Goal: Complete application form: Complete application form

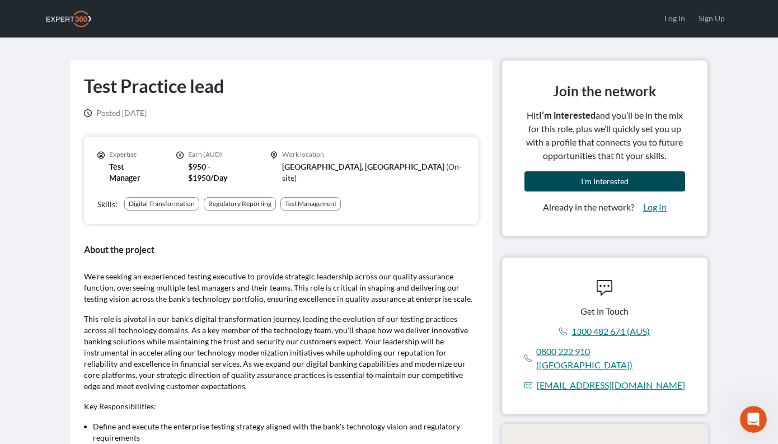
click at [587, 178] on span "I'm Interested" at bounding box center [605, 181] width 48 height 10
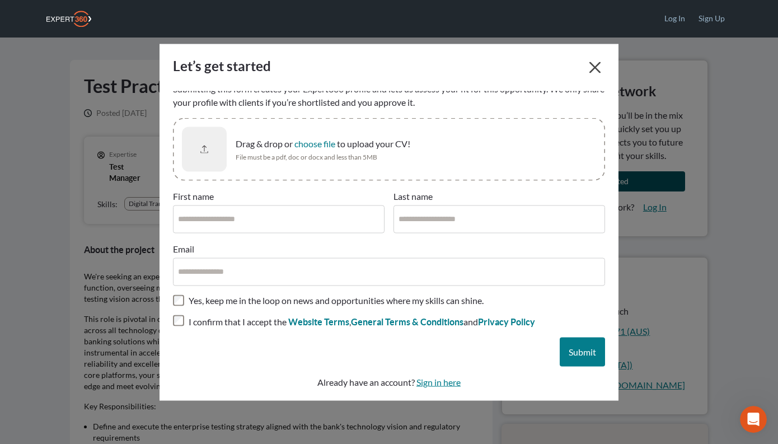
scroll to position [24, 0]
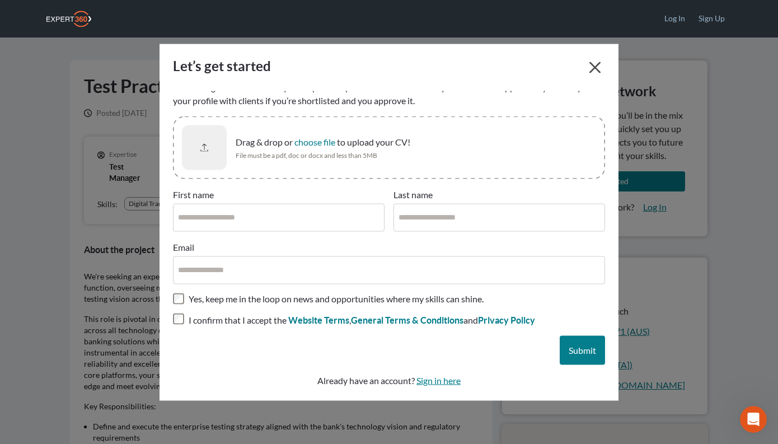
click at [356, 146] on span "Drag & drop or choose file to upload your CV!" at bounding box center [323, 141] width 175 height 13
click at [335, 146] on button "choose file" at bounding box center [314, 141] width 41 height 11
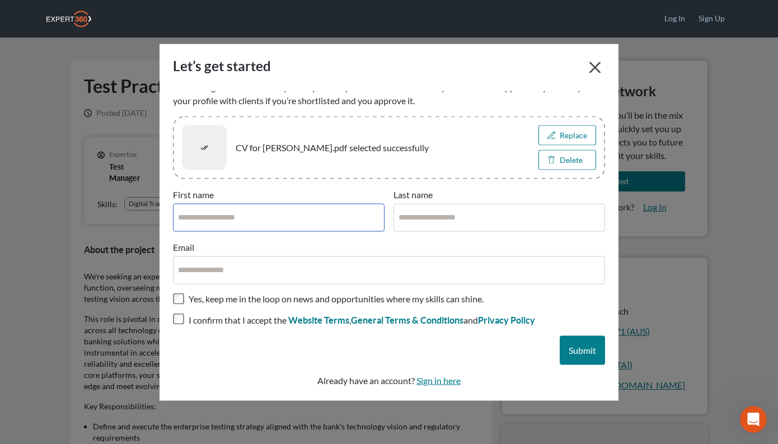
click at [252, 214] on input "First name" at bounding box center [278, 217] width 211 height 28
type input "****"
click at [468, 212] on input "Last name" at bounding box center [498, 217] width 211 height 28
type input "****"
click at [369, 268] on input "Email" at bounding box center [389, 270] width 432 height 28
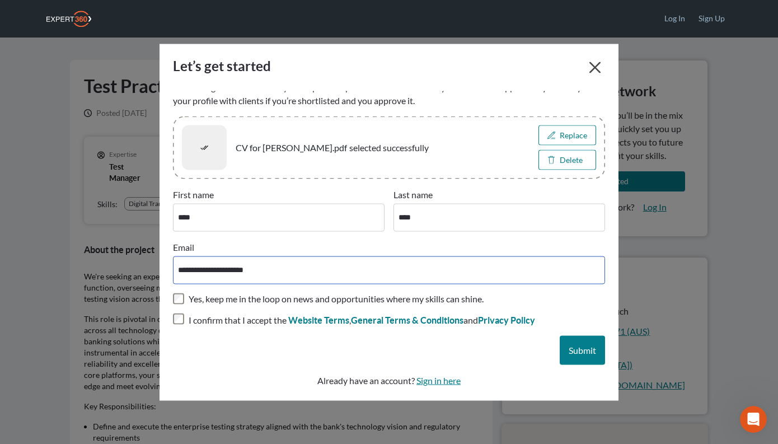
type input "**********"
click at [583, 352] on span "Submit" at bounding box center [581, 349] width 27 height 11
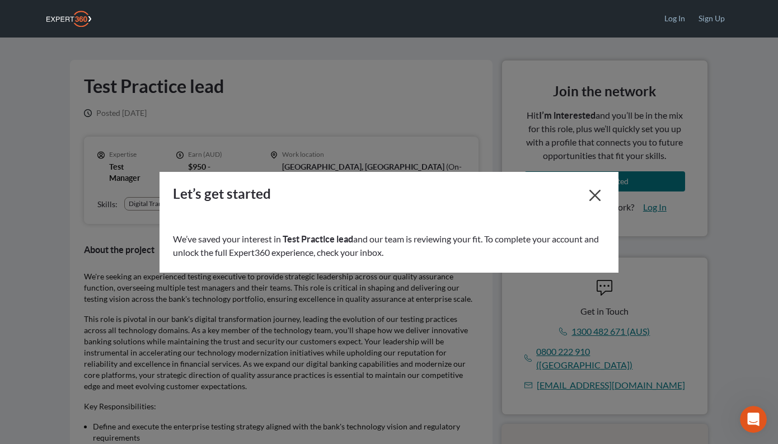
click at [395, 293] on div at bounding box center [389, 222] width 778 height 444
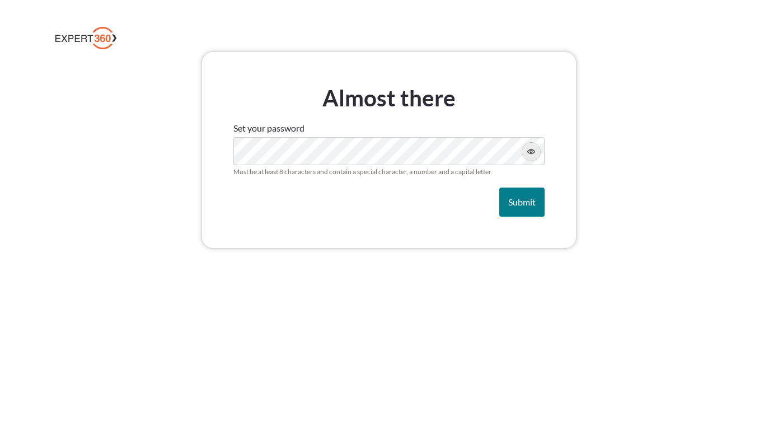
click at [531, 155] on icon "button" at bounding box center [531, 152] width 8 height 8
click at [521, 204] on span "Submit" at bounding box center [521, 201] width 27 height 11
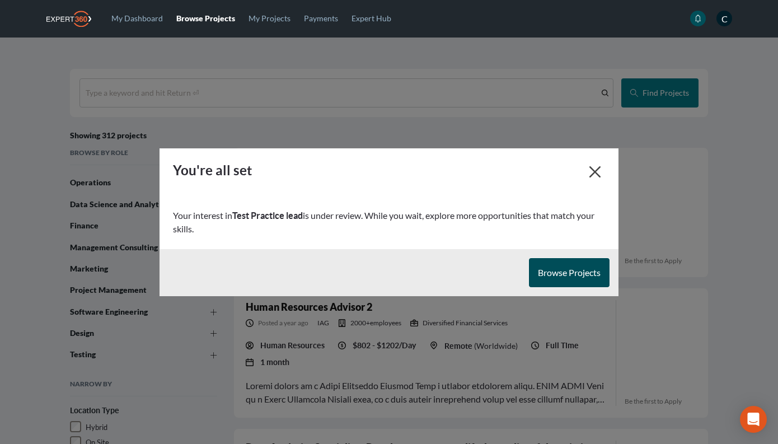
click at [564, 269] on span "Browse Projects" at bounding box center [569, 272] width 63 height 11
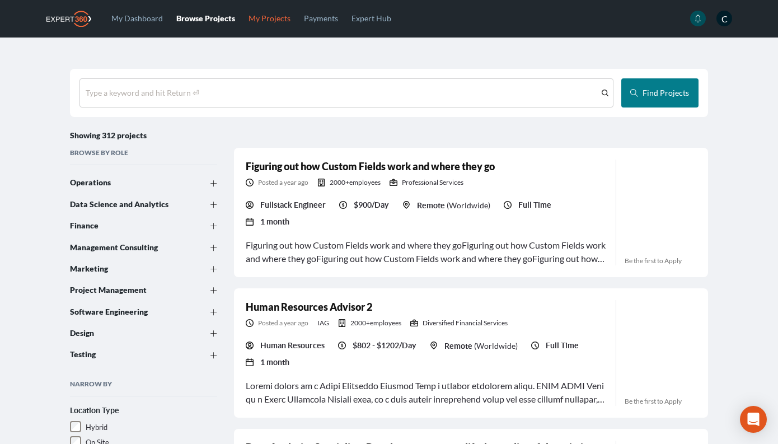
click at [267, 20] on link "My Projects" at bounding box center [269, 18] width 55 height 36
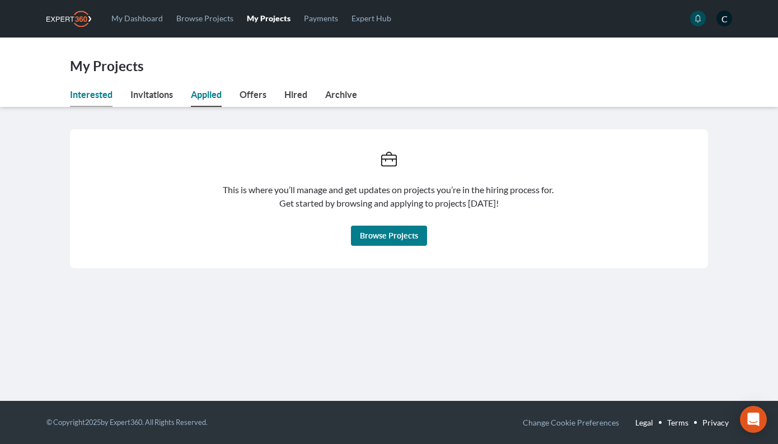
click at [80, 93] on link "Interested" at bounding box center [91, 97] width 43 height 19
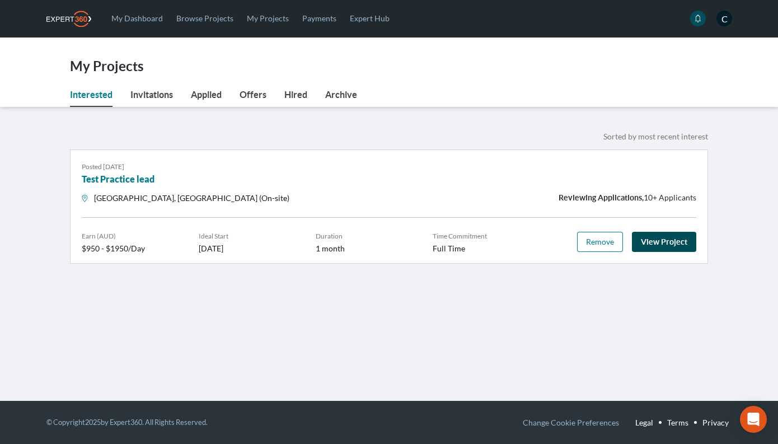
click at [665, 239] on link "View Project" at bounding box center [664, 242] width 64 height 20
click at [35, 115] on main "My Projects Interested Interested Invitations Applied Offers Hired Archive Inte…" at bounding box center [389, 161] width 778 height 248
click at [36, 142] on main "My Projects Interested Interested Invitations Applied Offers Hired Archive Inte…" at bounding box center [389, 161] width 778 height 248
click at [662, 237] on link "View Project" at bounding box center [664, 242] width 64 height 20
click at [205, 15] on link "Browse Projects" at bounding box center [205, 18] width 70 height 36
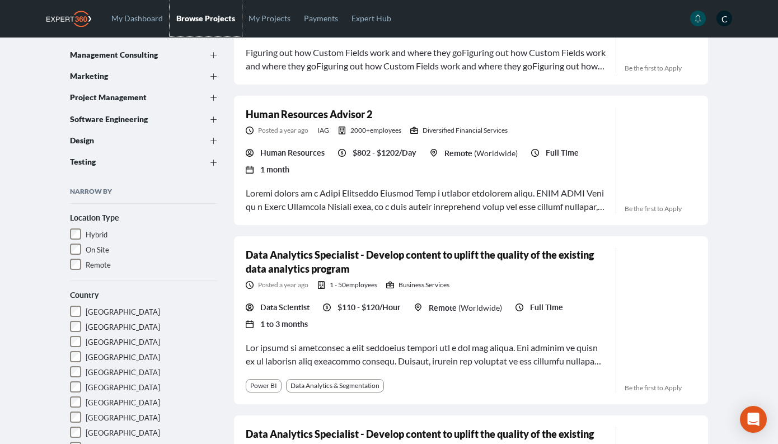
scroll to position [419, 0]
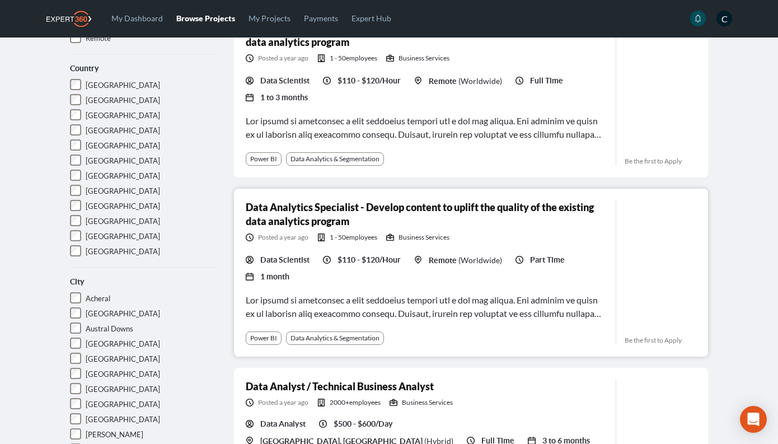
click at [360, 204] on h3 "Data Analytics Specialist - Develop content to uplift the quality of the existi…" at bounding box center [426, 214] width 361 height 28
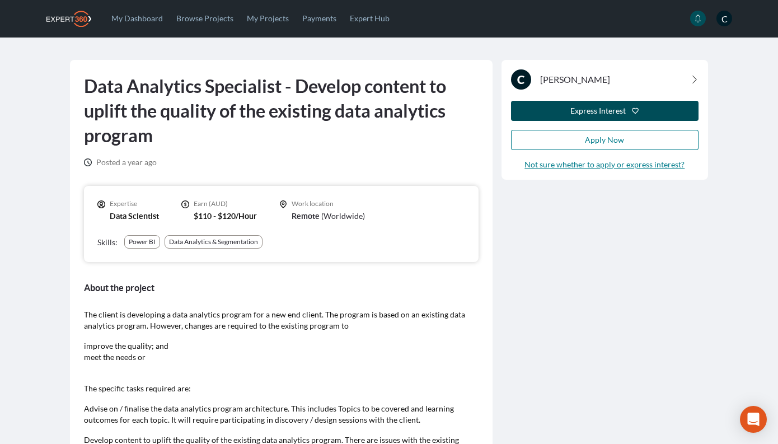
click at [602, 112] on div "Express Interest" at bounding box center [597, 110] width 55 height 11
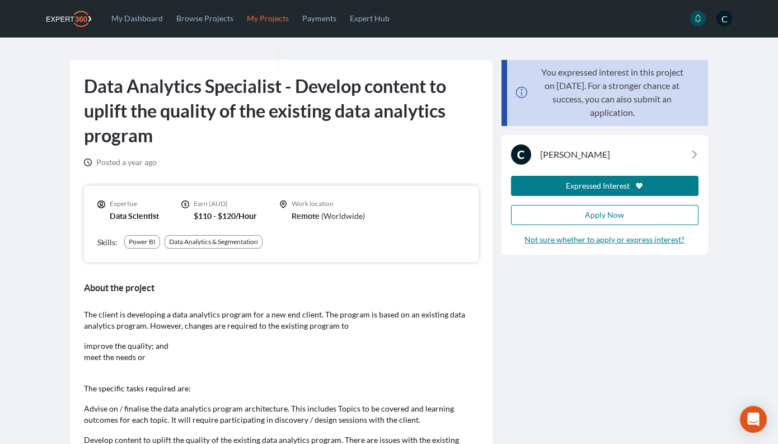
click at [271, 18] on link "My Projects" at bounding box center [267, 18] width 55 height 36
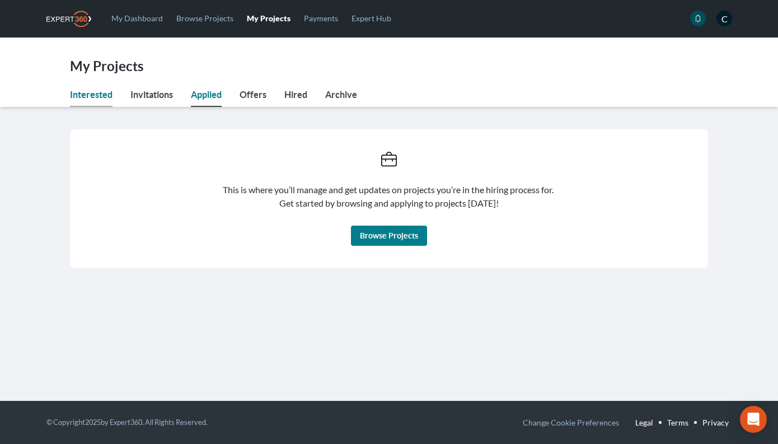
click at [90, 90] on link "Interested" at bounding box center [91, 97] width 43 height 19
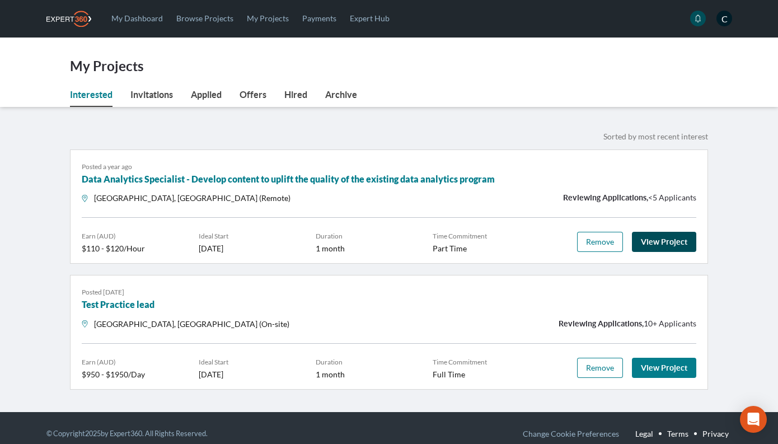
click at [654, 244] on link "View Project" at bounding box center [664, 242] width 64 height 20
click at [198, 22] on link "Browse Projects" at bounding box center [205, 18] width 70 height 36
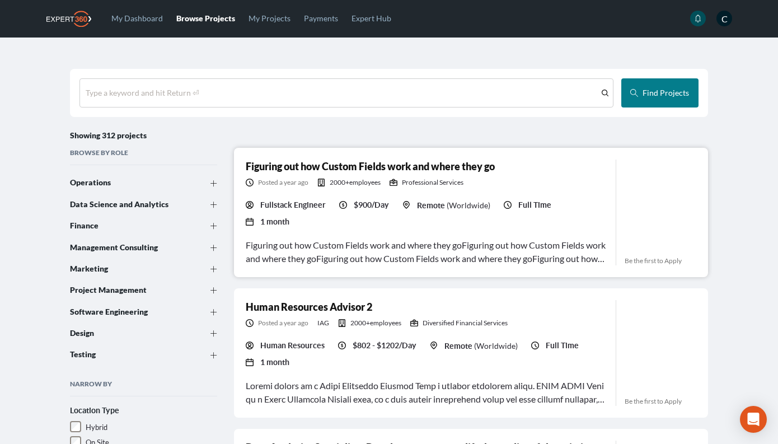
click at [432, 170] on link "Figuring out how Custom Fields work and where they go" at bounding box center [370, 166] width 249 height 12
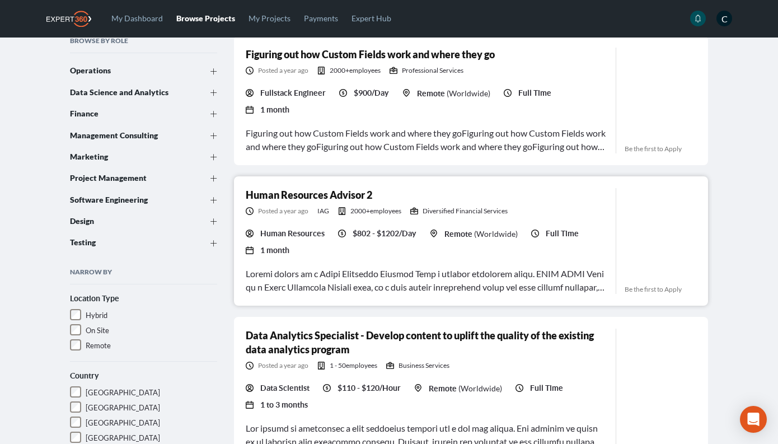
scroll to position [114, 0]
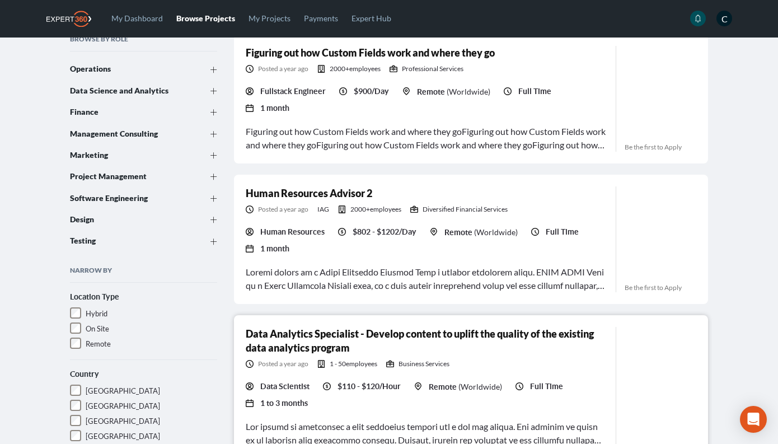
click at [491, 327] on link "Data Analytics Specialist - Develop content to uplift the quality of the existi…" at bounding box center [420, 340] width 348 height 26
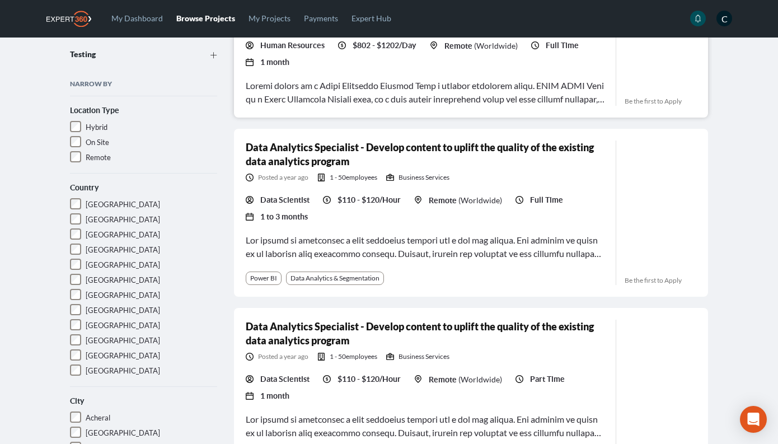
scroll to position [332, 0]
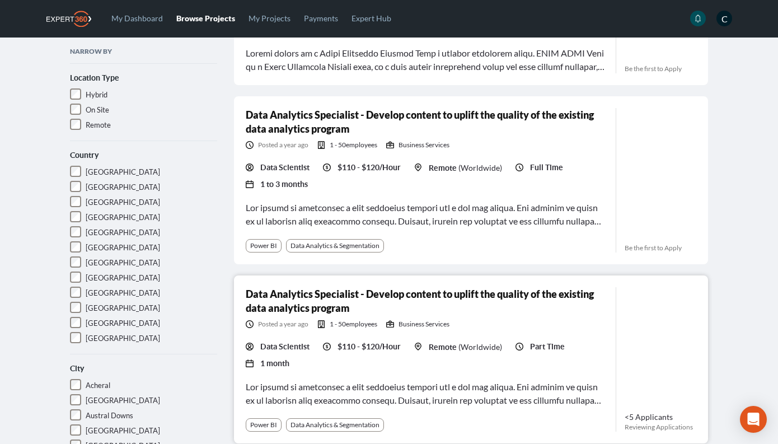
click at [436, 288] on link "Data Analytics Specialist - Develop content to uplift the quality of the existi…" at bounding box center [420, 301] width 348 height 26
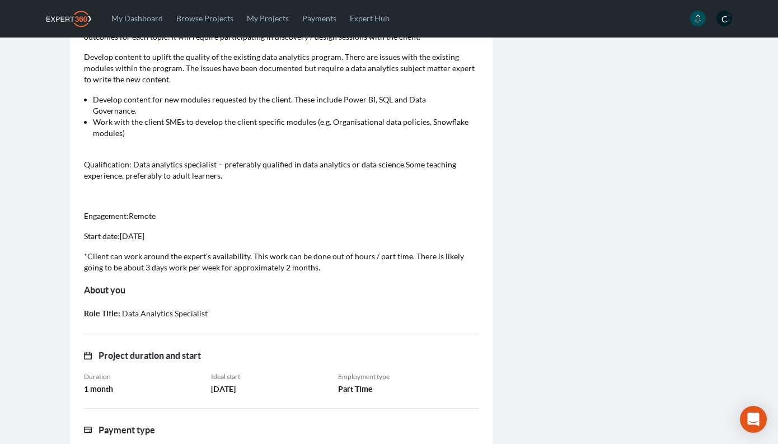
scroll to position [373, 0]
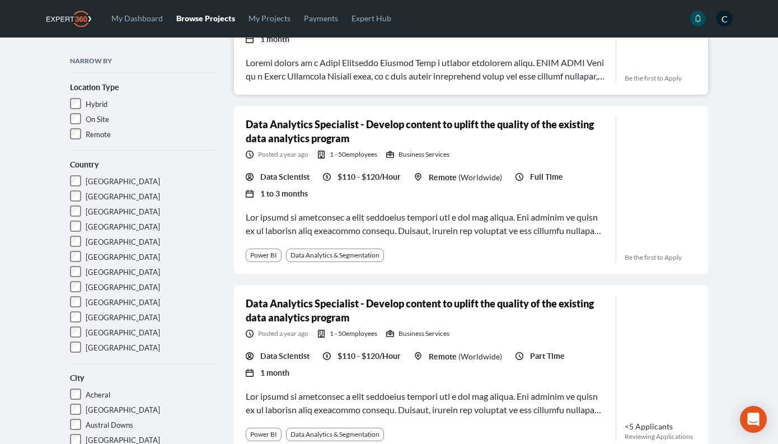
scroll to position [333, 0]
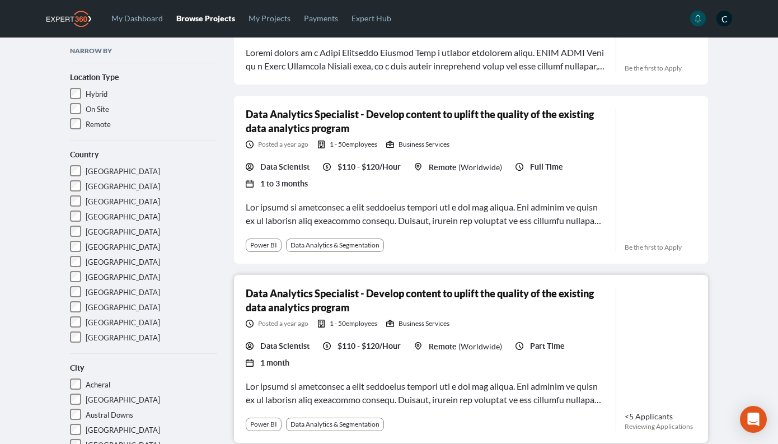
click at [337, 287] on link "Data Analytics Specialist - Develop content to uplift the quality of the existi…" at bounding box center [420, 300] width 348 height 26
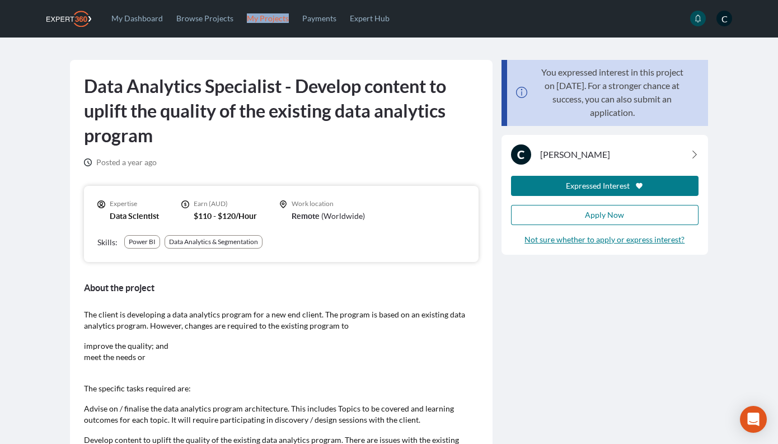
click at [264, 18] on link "My Projects" at bounding box center [267, 18] width 55 height 36
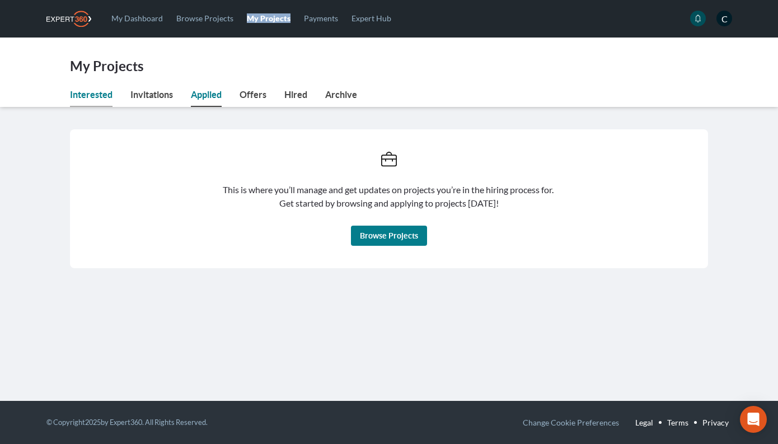
click at [95, 95] on link "Interested" at bounding box center [91, 97] width 43 height 19
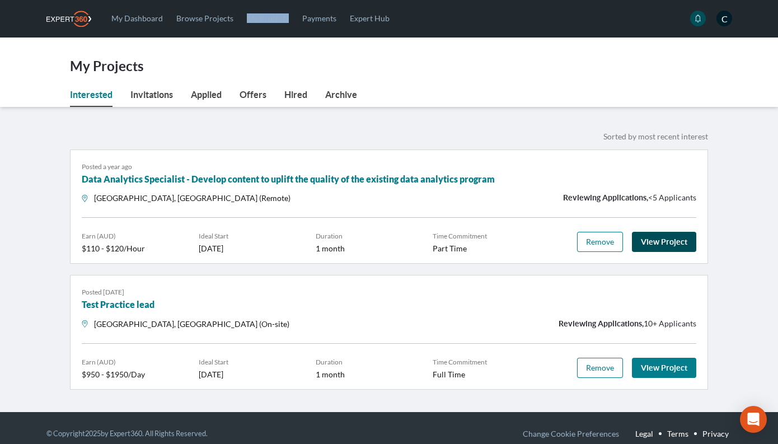
click at [664, 238] on link "View Project" at bounding box center [664, 242] width 64 height 20
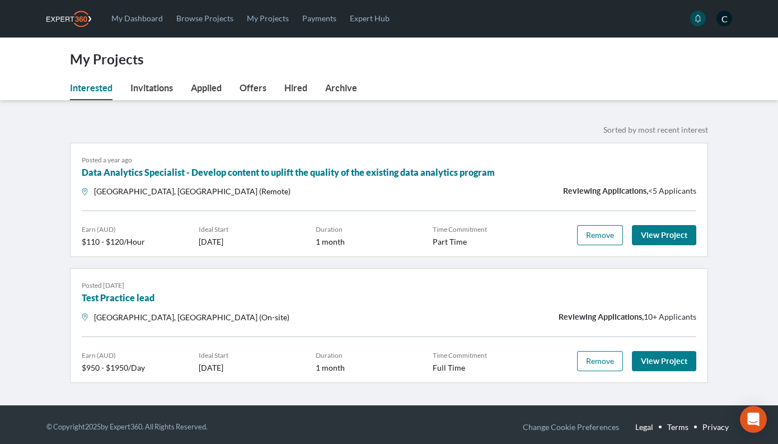
scroll to position [11, 0]
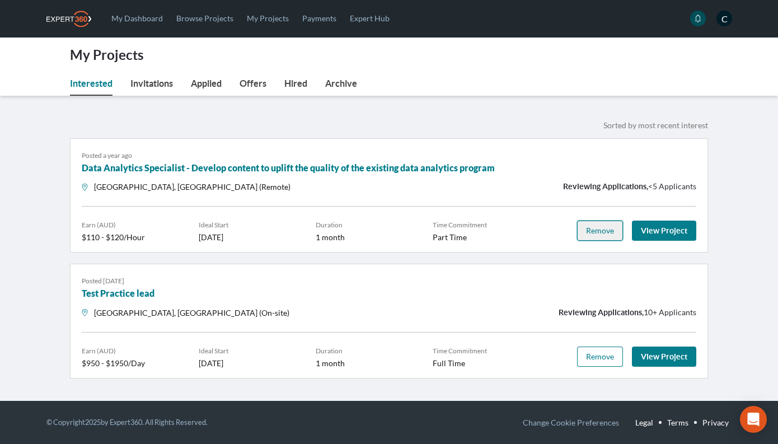
click at [600, 233] on span "Remove" at bounding box center [600, 230] width 28 height 10
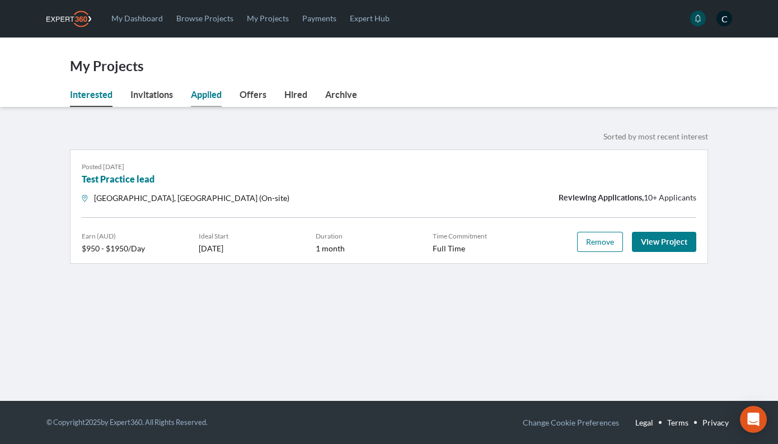
click at [206, 101] on link "Applied" at bounding box center [206, 97] width 31 height 19
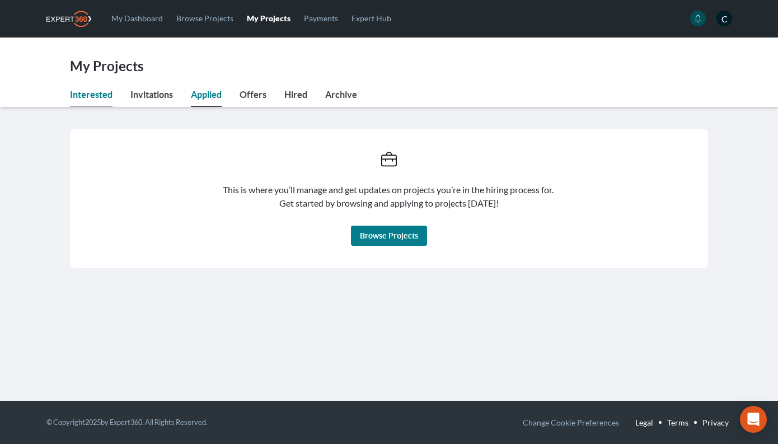
click at [79, 95] on link "Interested" at bounding box center [91, 97] width 43 height 19
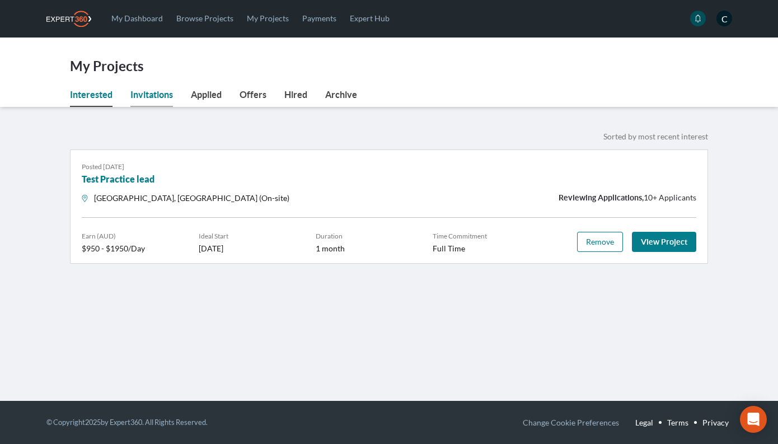
click at [156, 91] on link "Invitations" at bounding box center [151, 97] width 43 height 19
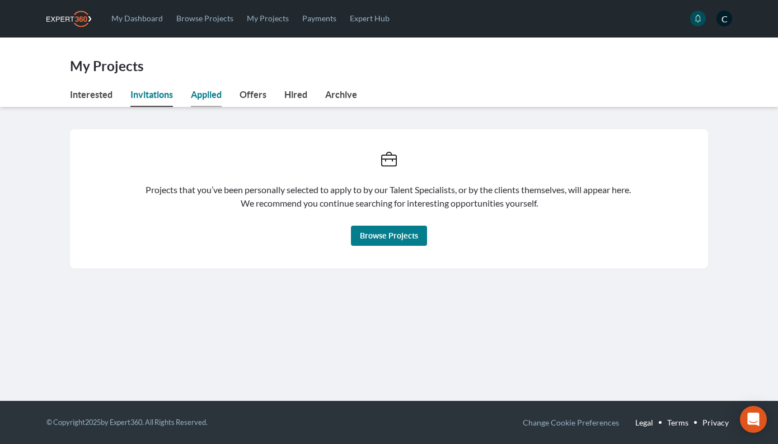
click at [208, 99] on link "Applied" at bounding box center [206, 97] width 31 height 19
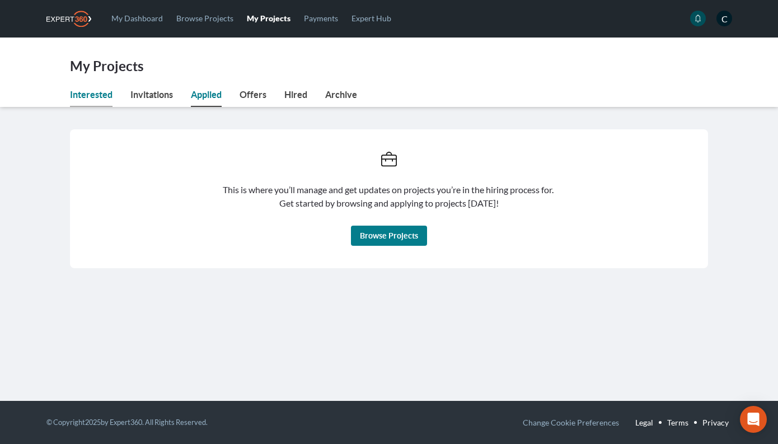
click at [95, 96] on link "Interested" at bounding box center [91, 97] width 43 height 19
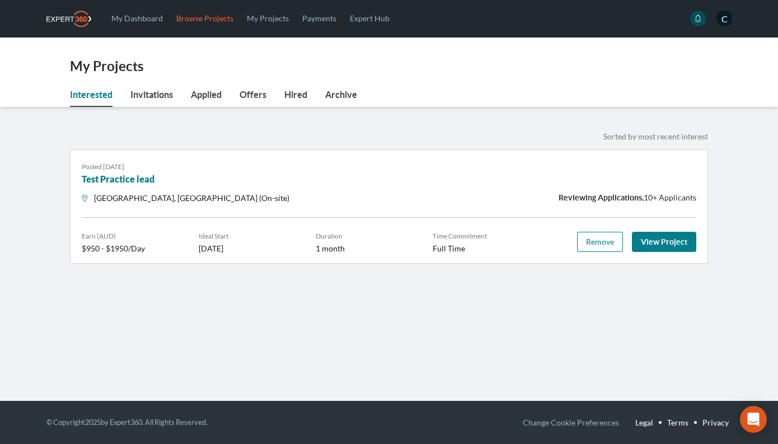
click at [206, 18] on link "Browse Projects" at bounding box center [205, 18] width 70 height 36
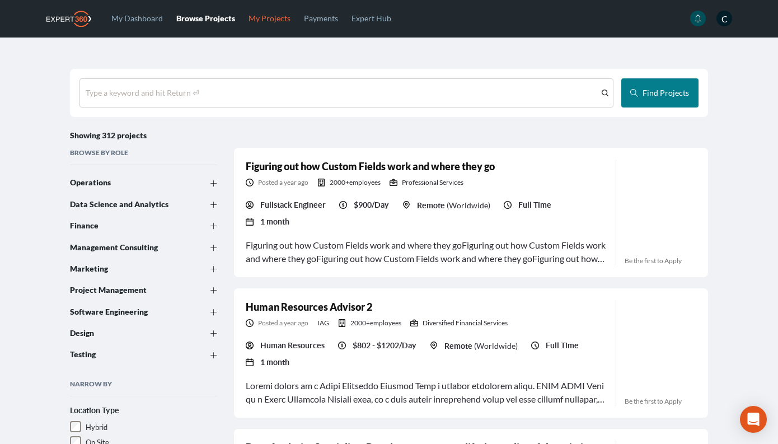
click at [278, 20] on link "My Projects" at bounding box center [269, 18] width 55 height 36
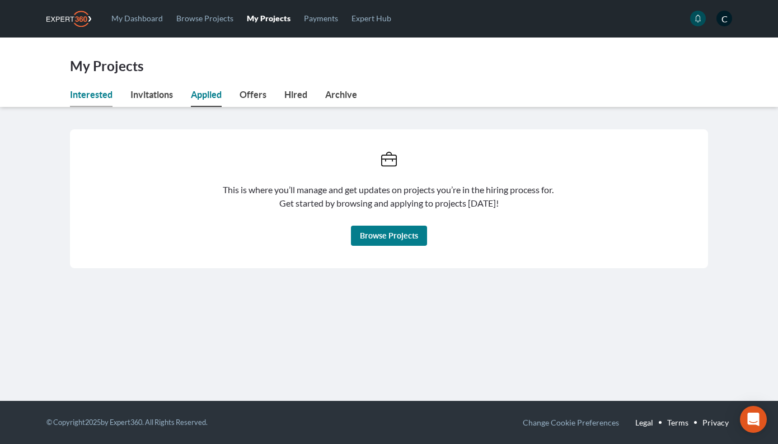
click at [88, 95] on link "Interested" at bounding box center [91, 97] width 43 height 19
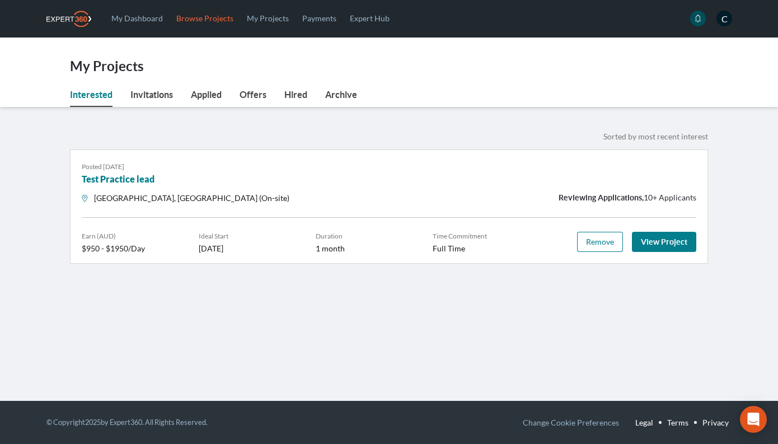
click at [205, 20] on link "Browse Projects" at bounding box center [205, 18] width 70 height 36
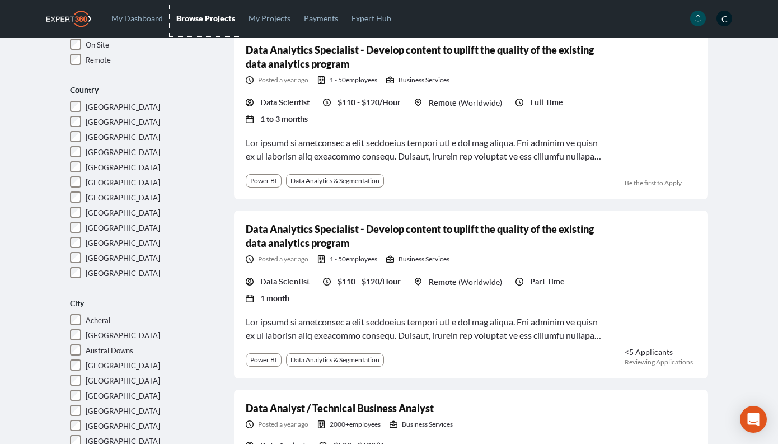
scroll to position [409, 0]
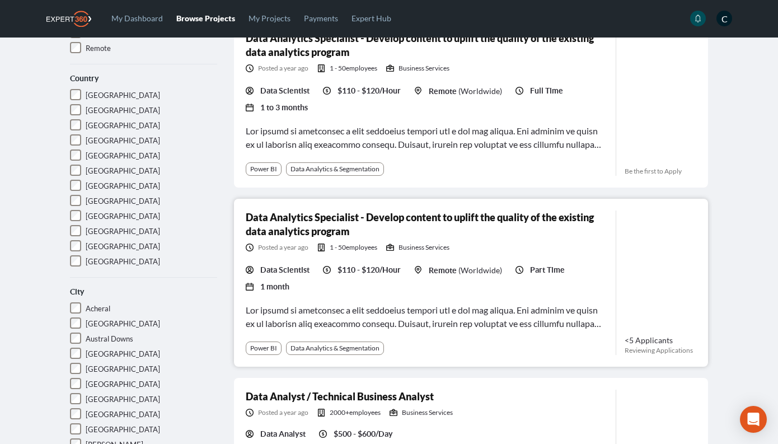
click at [435, 279] on div "Data Analytics Specialist - Develop content to uplift the quality of the existi…" at bounding box center [426, 282] width 361 height 144
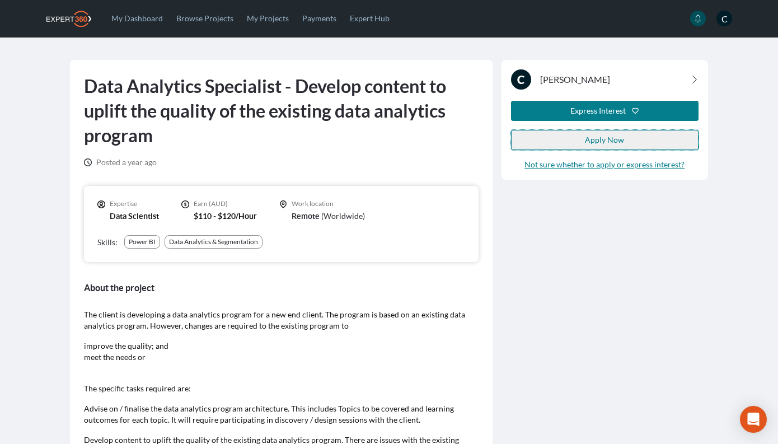
click at [609, 141] on span "Apply Now" at bounding box center [604, 140] width 39 height 10
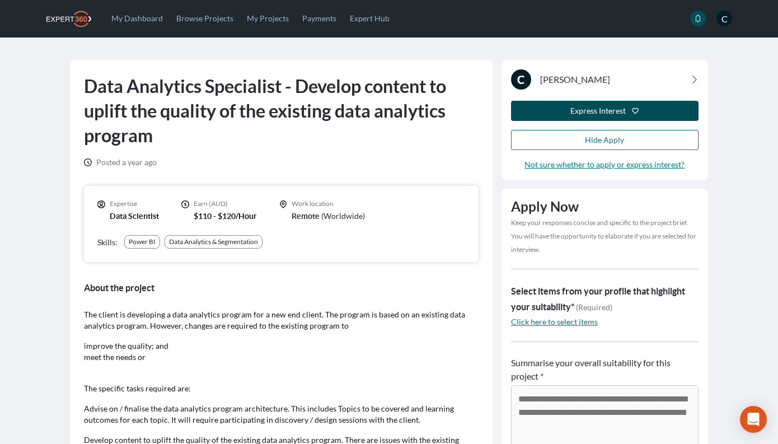
click at [571, 111] on div "Express Interest" at bounding box center [597, 110] width 55 height 11
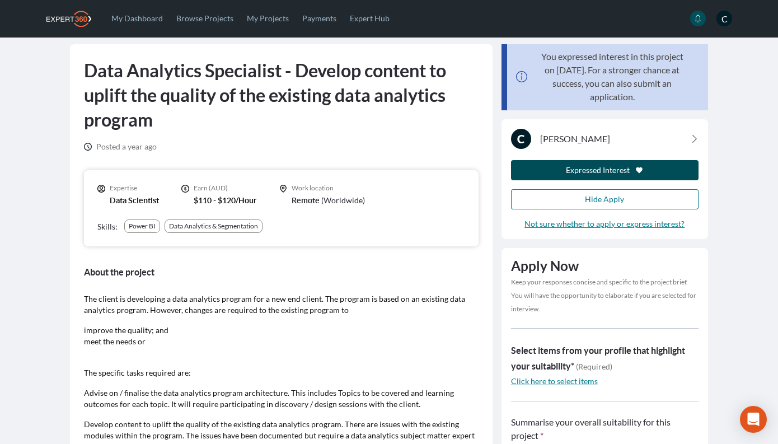
scroll to position [18, 0]
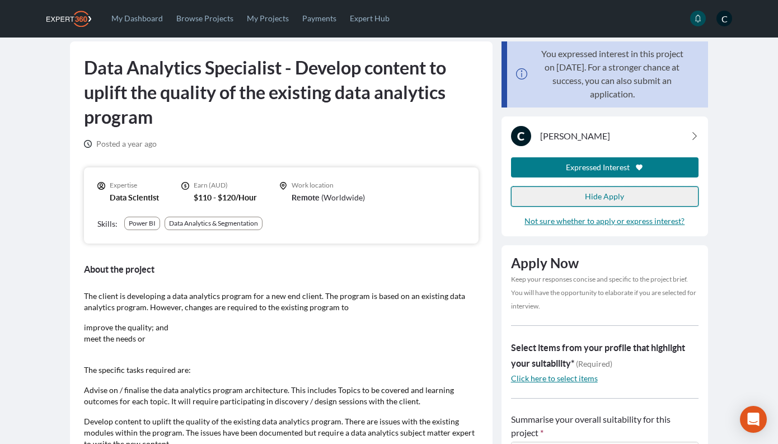
click at [603, 194] on span "Hide Apply" at bounding box center [604, 196] width 39 height 10
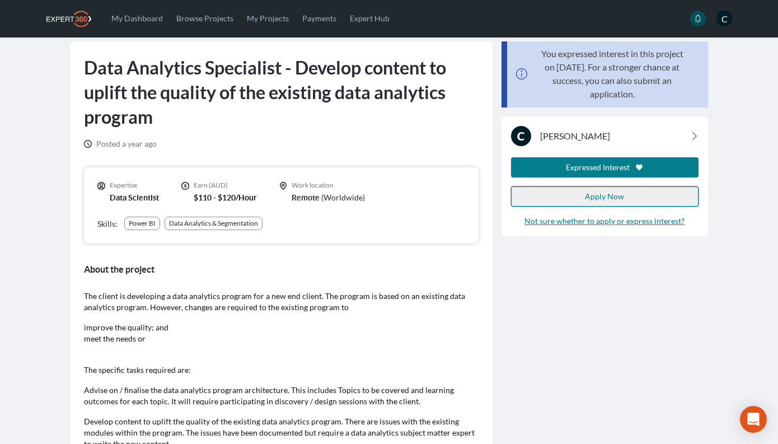
click at [594, 194] on span "Apply Now" at bounding box center [604, 196] width 39 height 10
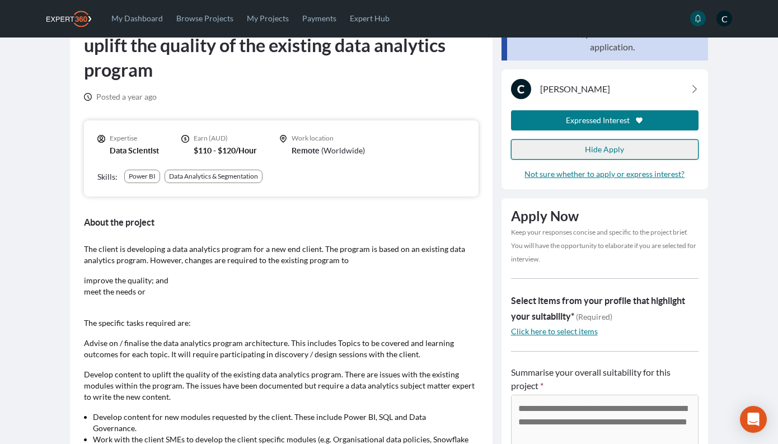
scroll to position [0, 0]
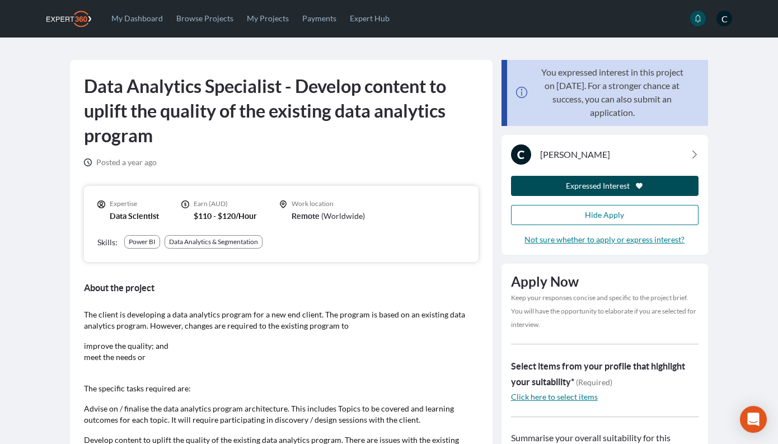
click at [599, 186] on div "Expressed Interest" at bounding box center [598, 185] width 64 height 11
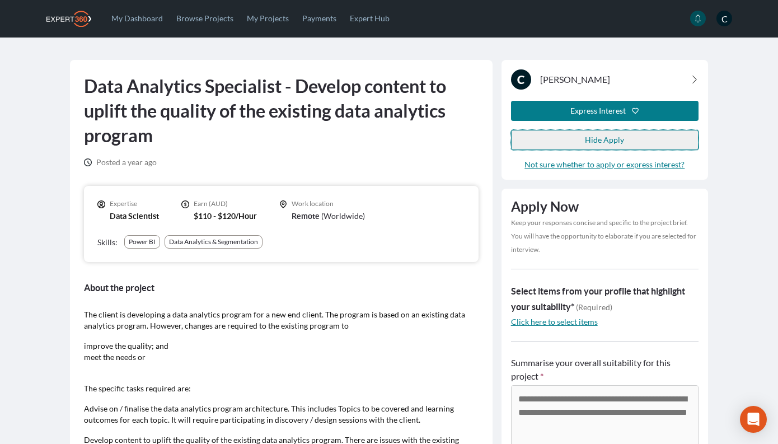
click at [577, 145] on button "Hide Apply" at bounding box center [604, 140] width 187 height 20
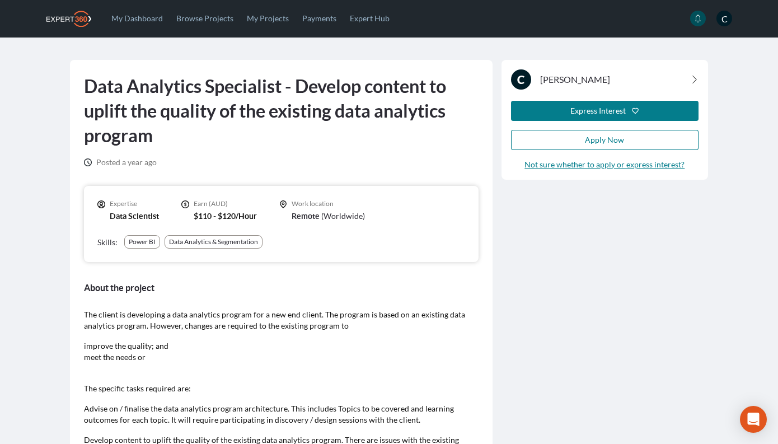
click at [601, 112] on div "Express Interest" at bounding box center [597, 110] width 55 height 11
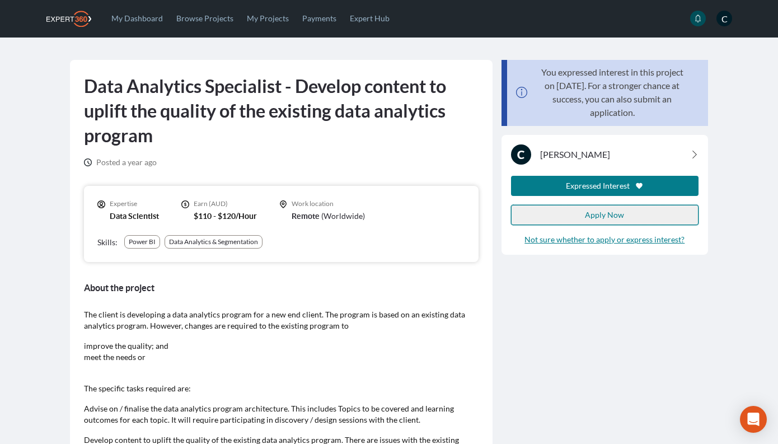
click at [566, 210] on button "Apply Now" at bounding box center [604, 215] width 187 height 20
